Goal: Task Accomplishment & Management: Use online tool/utility

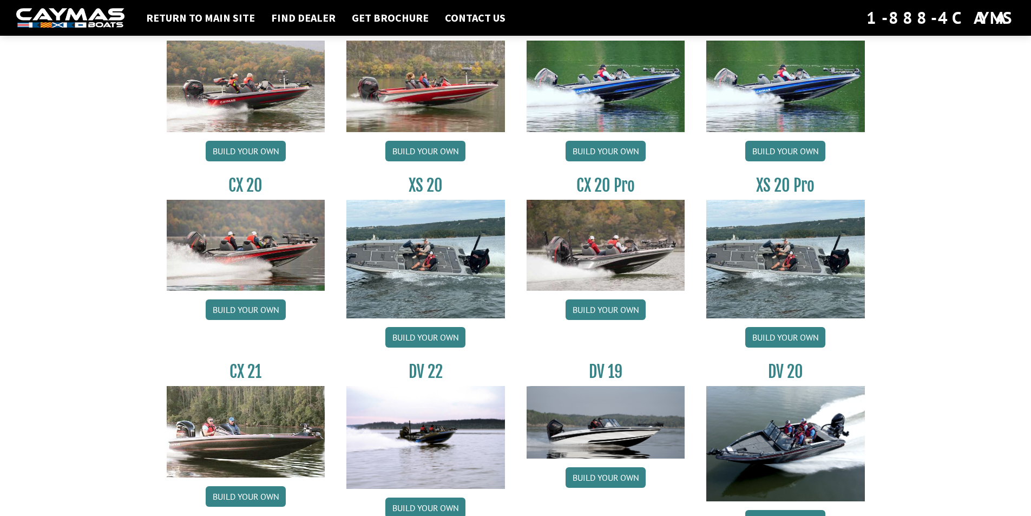
scroll to position [1083, 0]
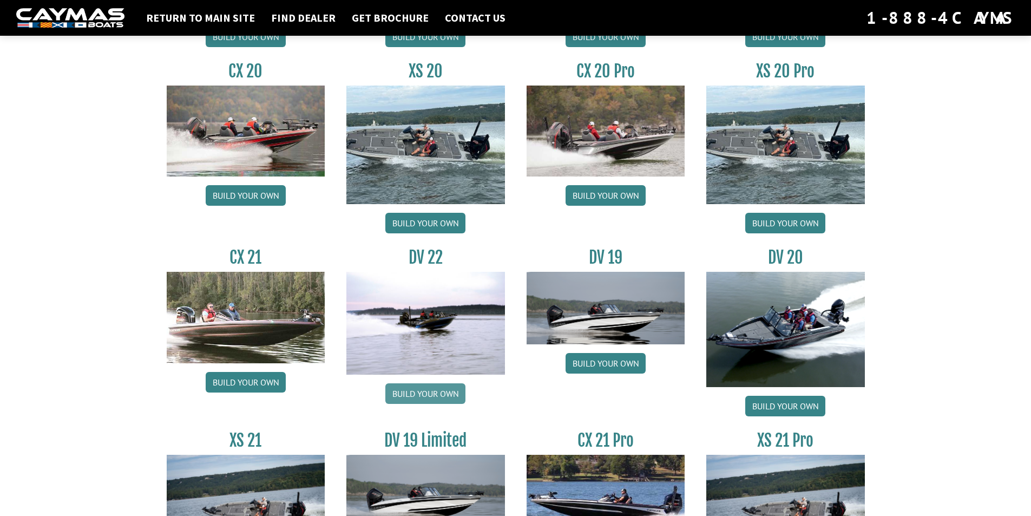
click at [423, 386] on link "Build your own" at bounding box center [425, 393] width 80 height 21
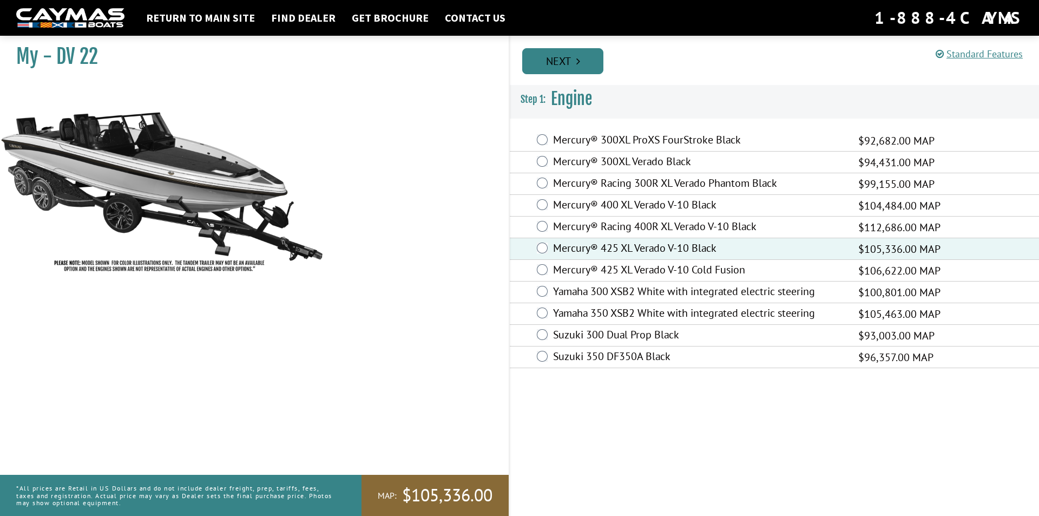
click at [568, 72] on link "Next" at bounding box center [562, 61] width 81 height 26
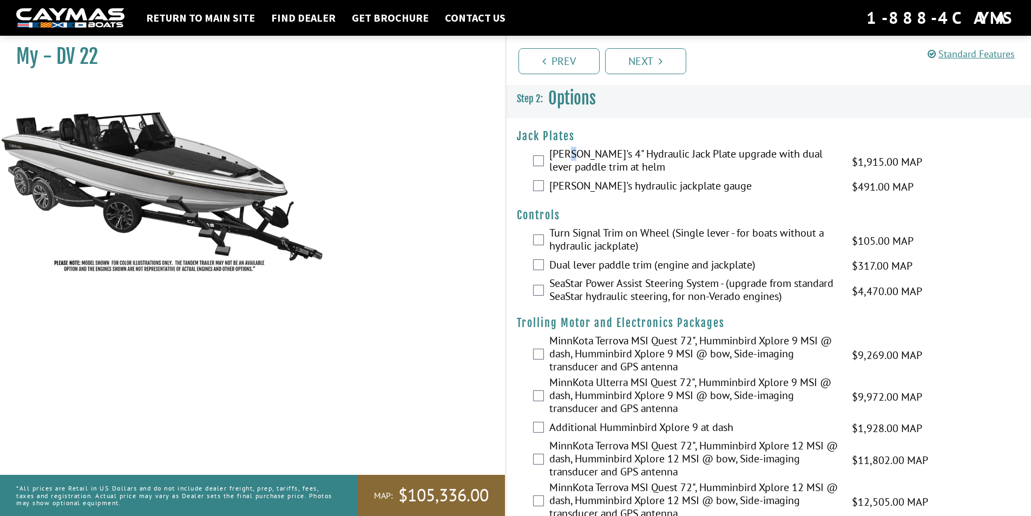
click at [570, 159] on label "[PERSON_NAME]'s 4" Hydraulic Jack Plate upgrade with dual lever paddle trim at …" at bounding box center [693, 161] width 289 height 29
click at [545, 161] on div "[PERSON_NAME]'s 4" Hydraulic Jack Plate upgrade with dual lever paddle trim at …" at bounding box center [769, 161] width 526 height 29
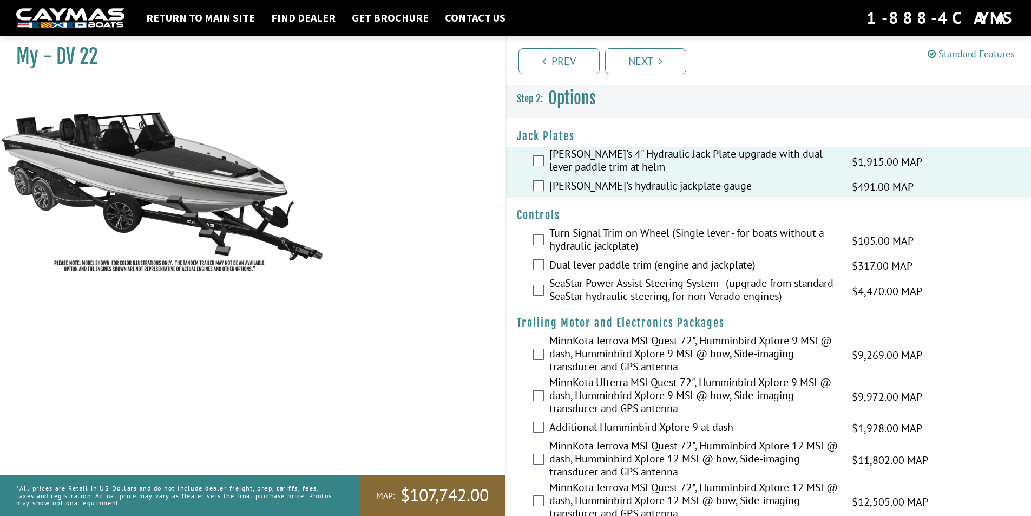
click at [578, 271] on label "Dual lever paddle trim (engine and jackplate)" at bounding box center [693, 266] width 289 height 16
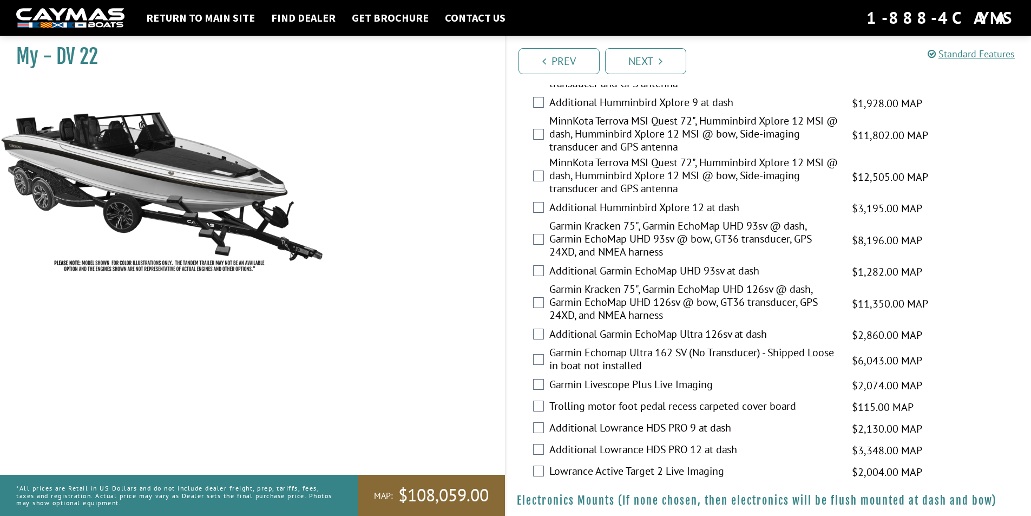
scroll to position [650, 0]
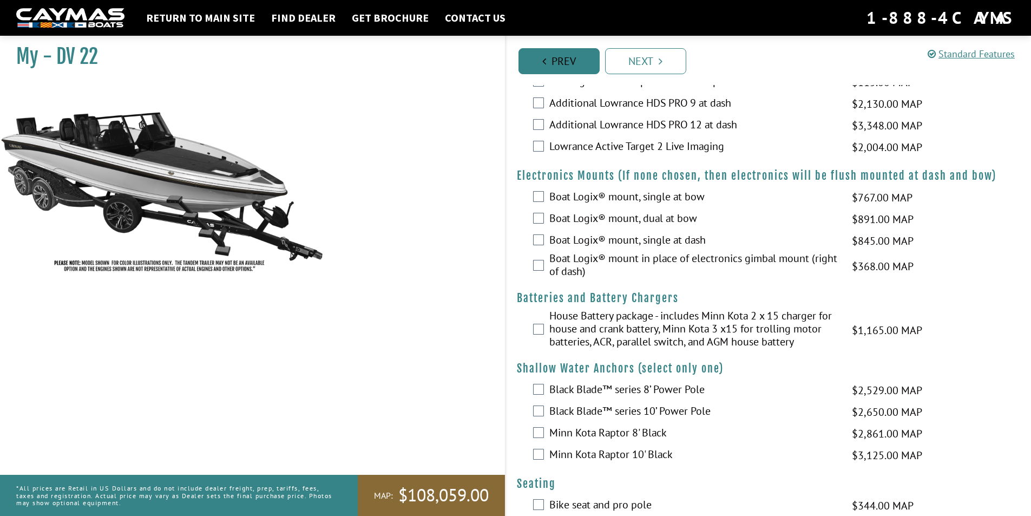
click at [575, 67] on link "Prev" at bounding box center [559, 61] width 81 height 26
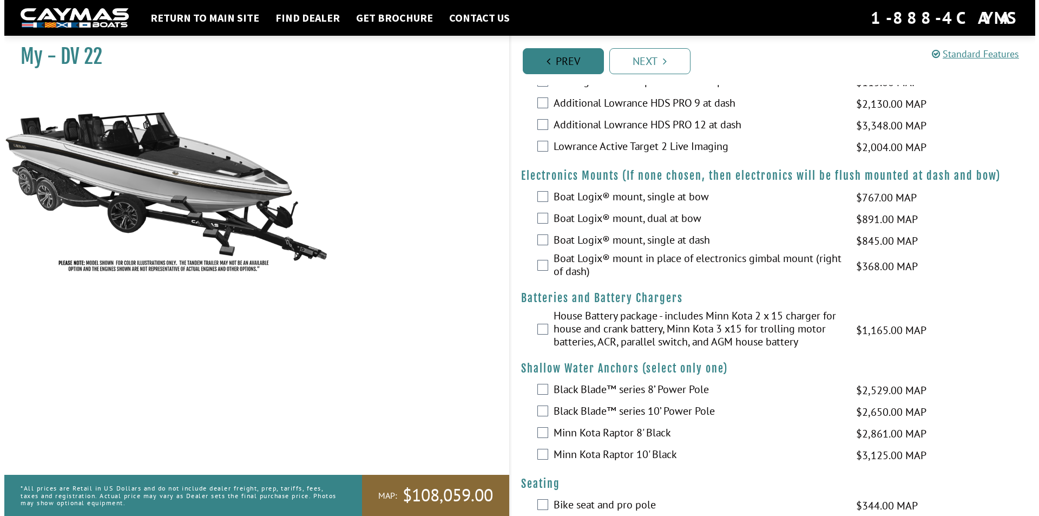
scroll to position [0, 0]
